Goal: Task Accomplishment & Management: Manage account settings

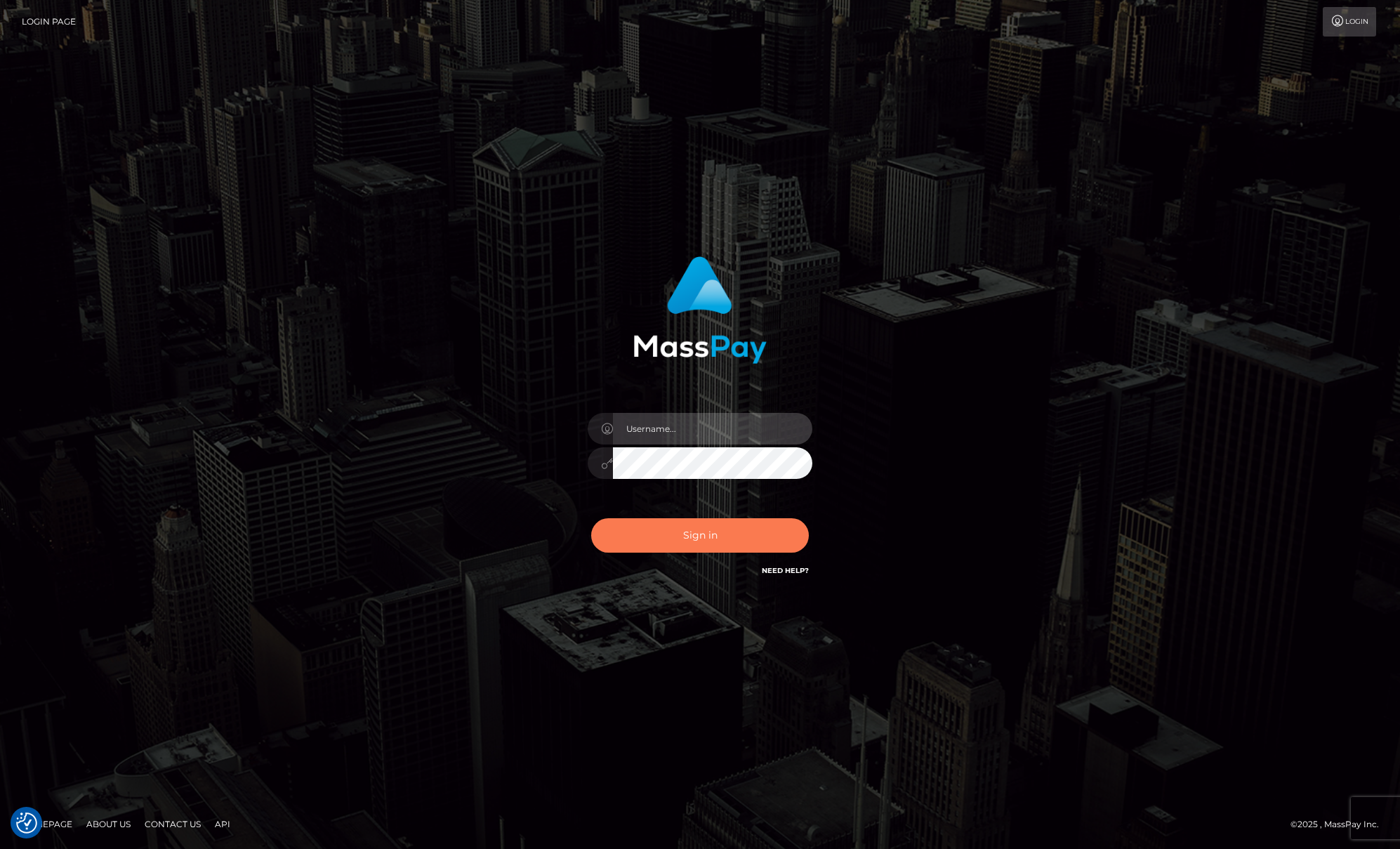
type input "Josue perales"
click at [691, 545] on button "Sign in" at bounding box center [700, 535] width 218 height 34
type input "[PERSON_NAME]"
click at [681, 541] on button "Sign in" at bounding box center [700, 535] width 218 height 34
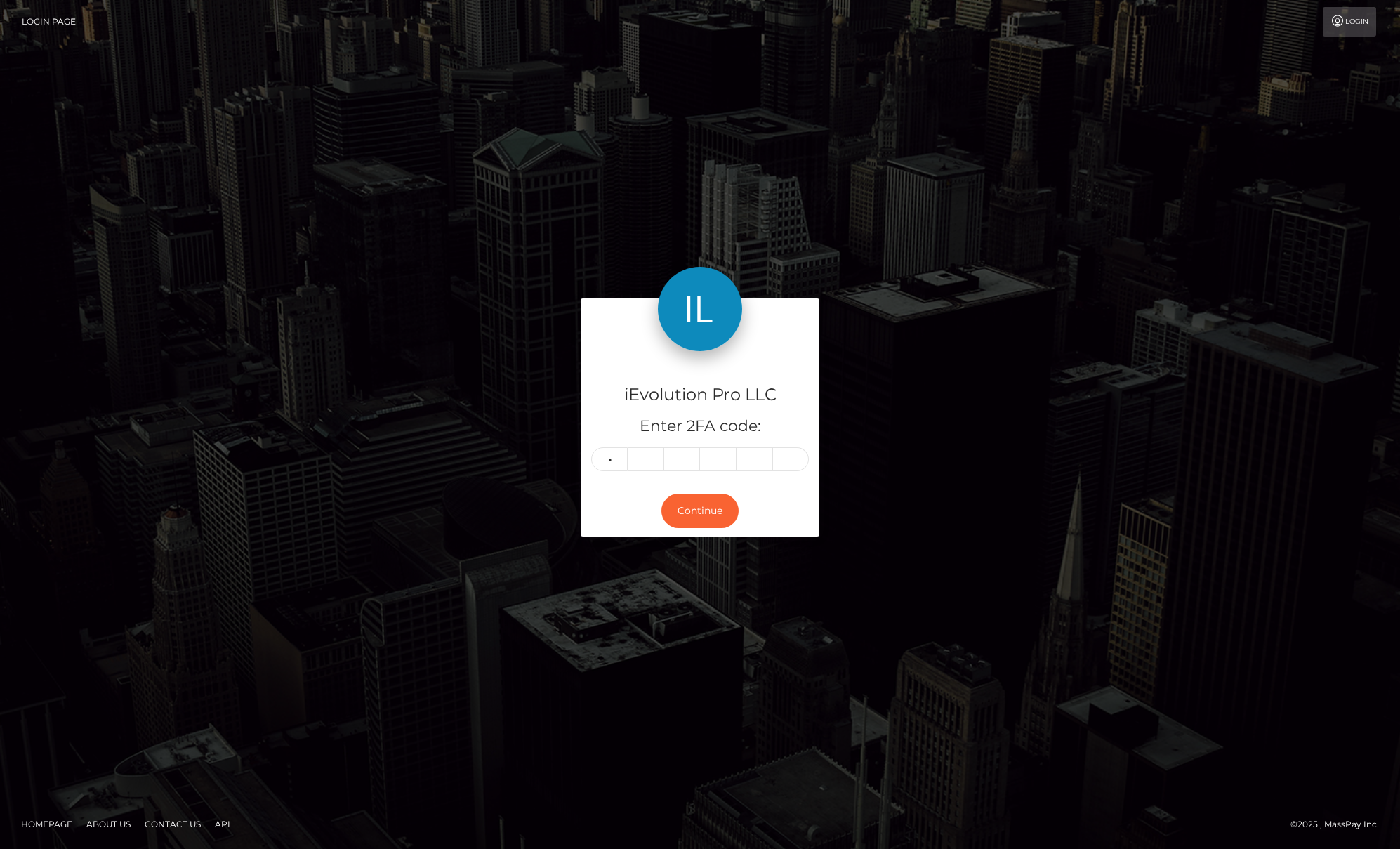
type input "1"
type input "7"
type input "6"
type input "3"
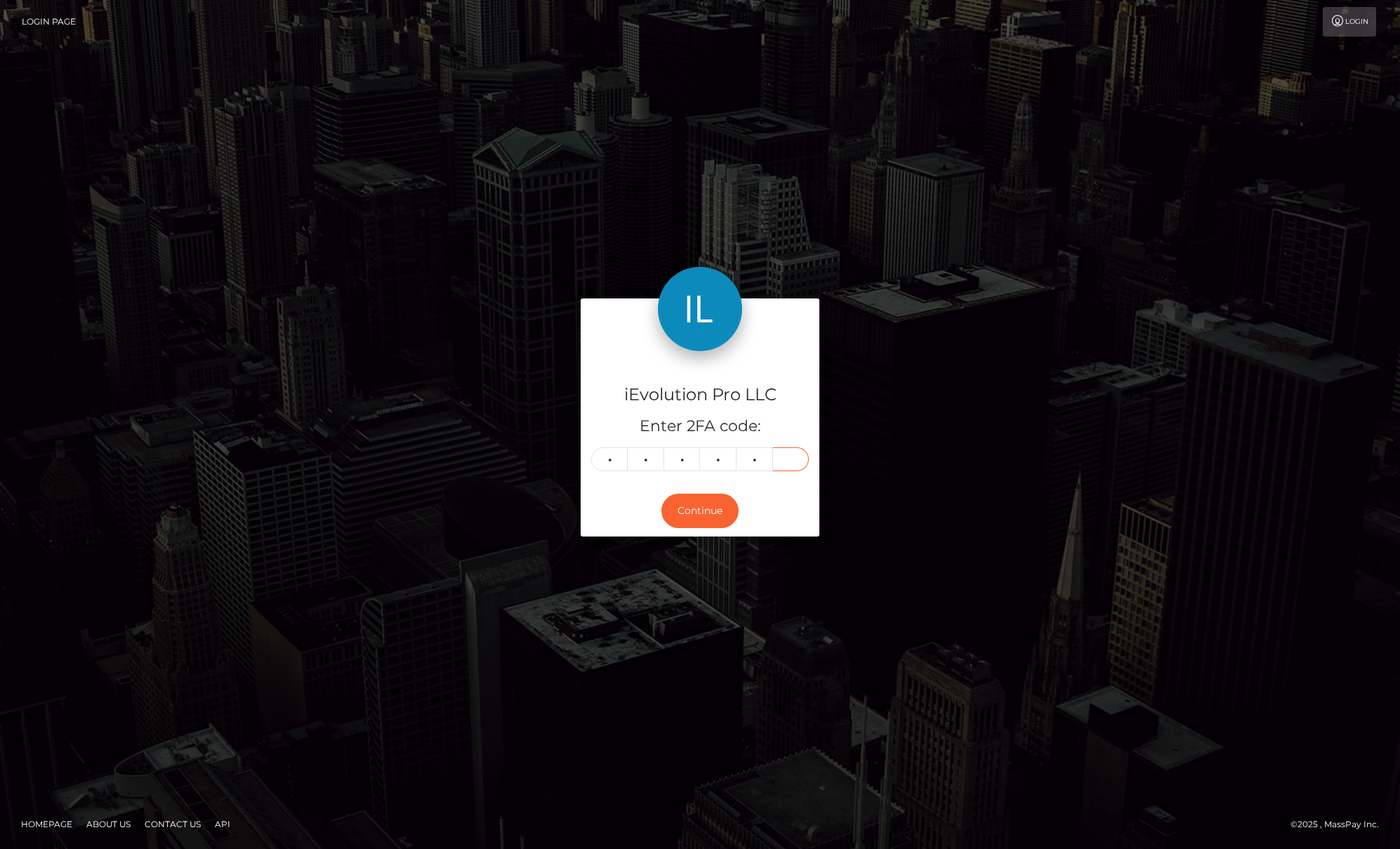
type input "3"
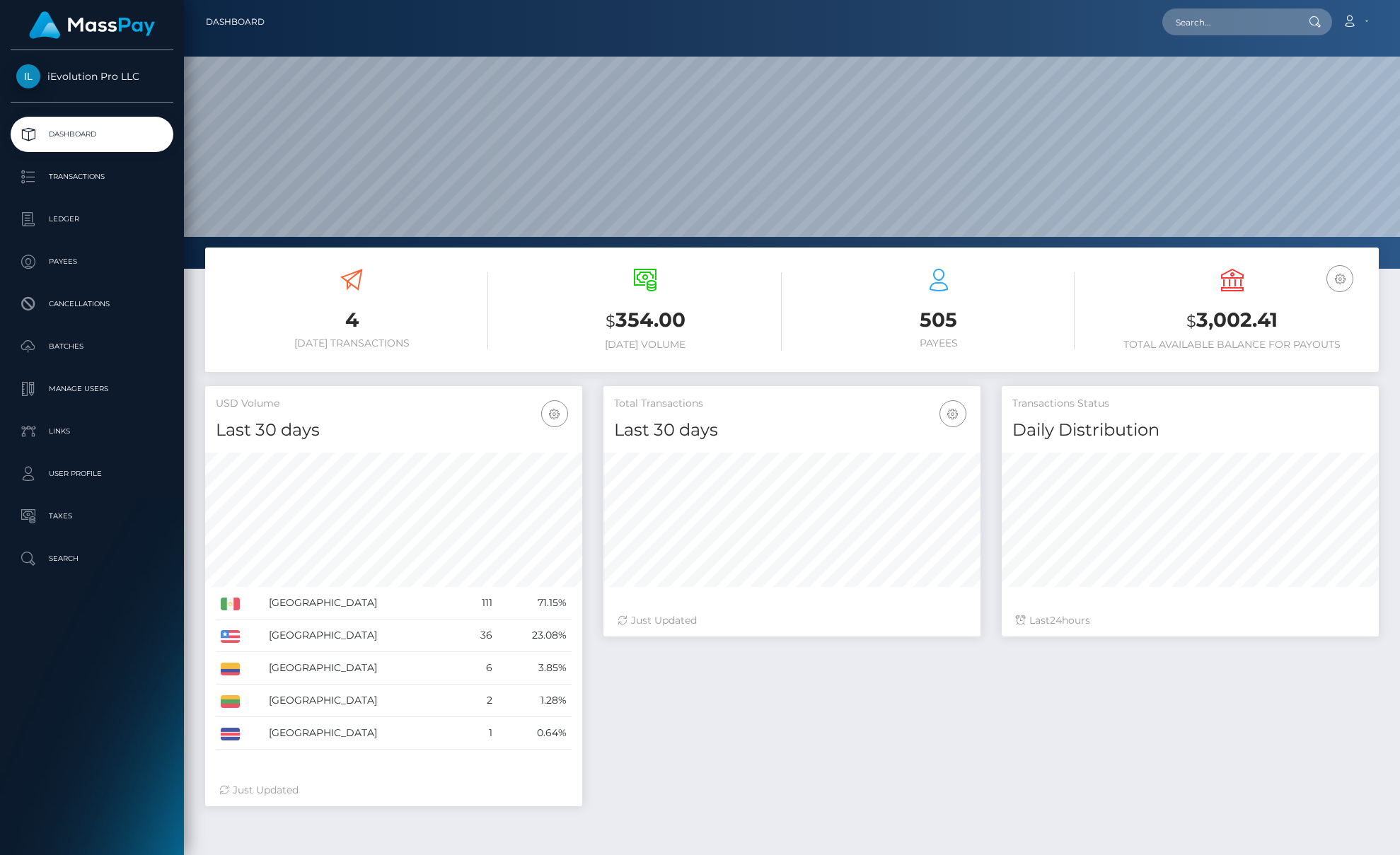
scroll to position [251, 377]
